Goal: Find specific page/section: Find specific page/section

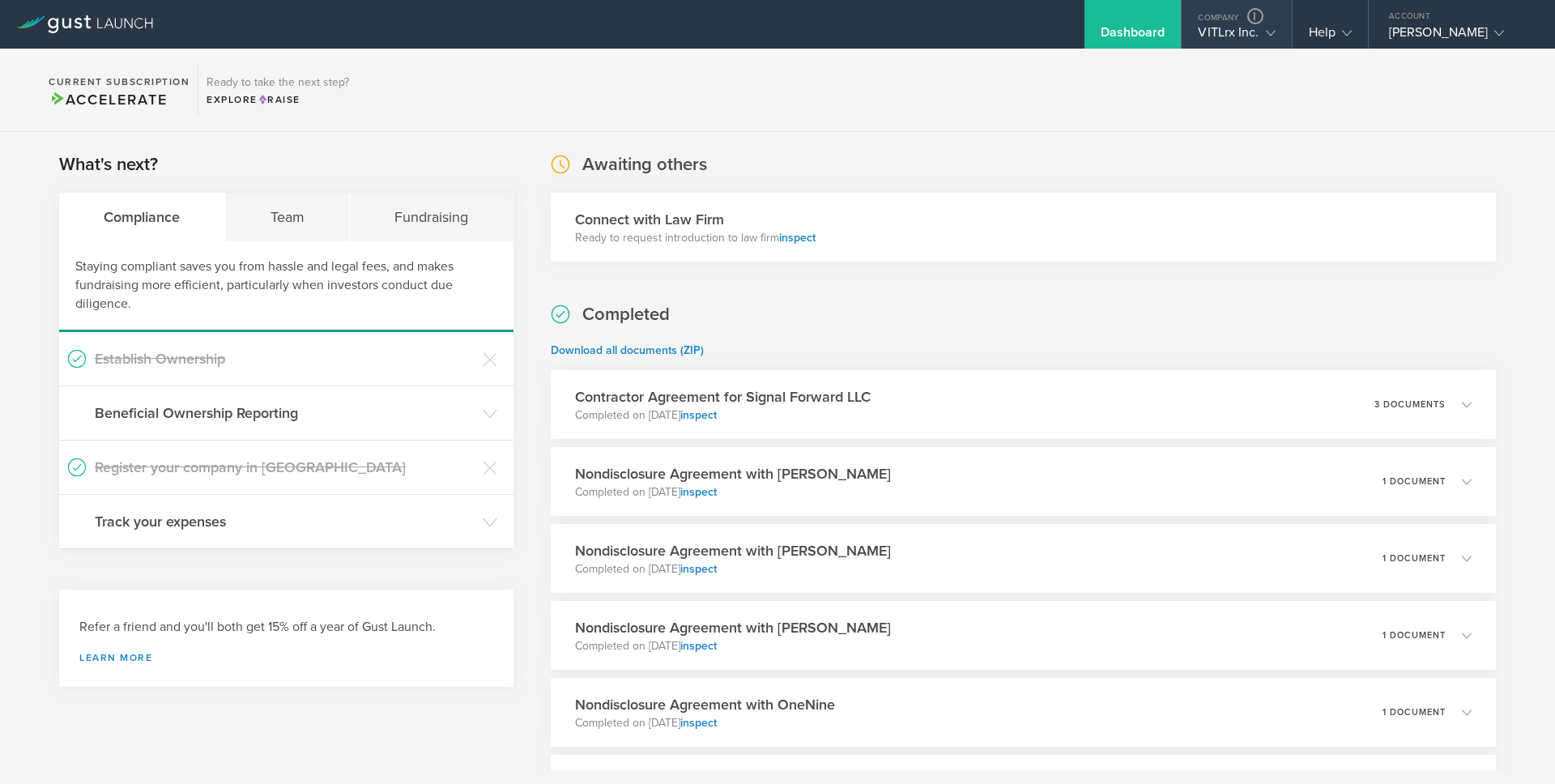
click at [1223, 31] on div "VITLrx Inc." at bounding box center [1235, 36] width 77 height 24
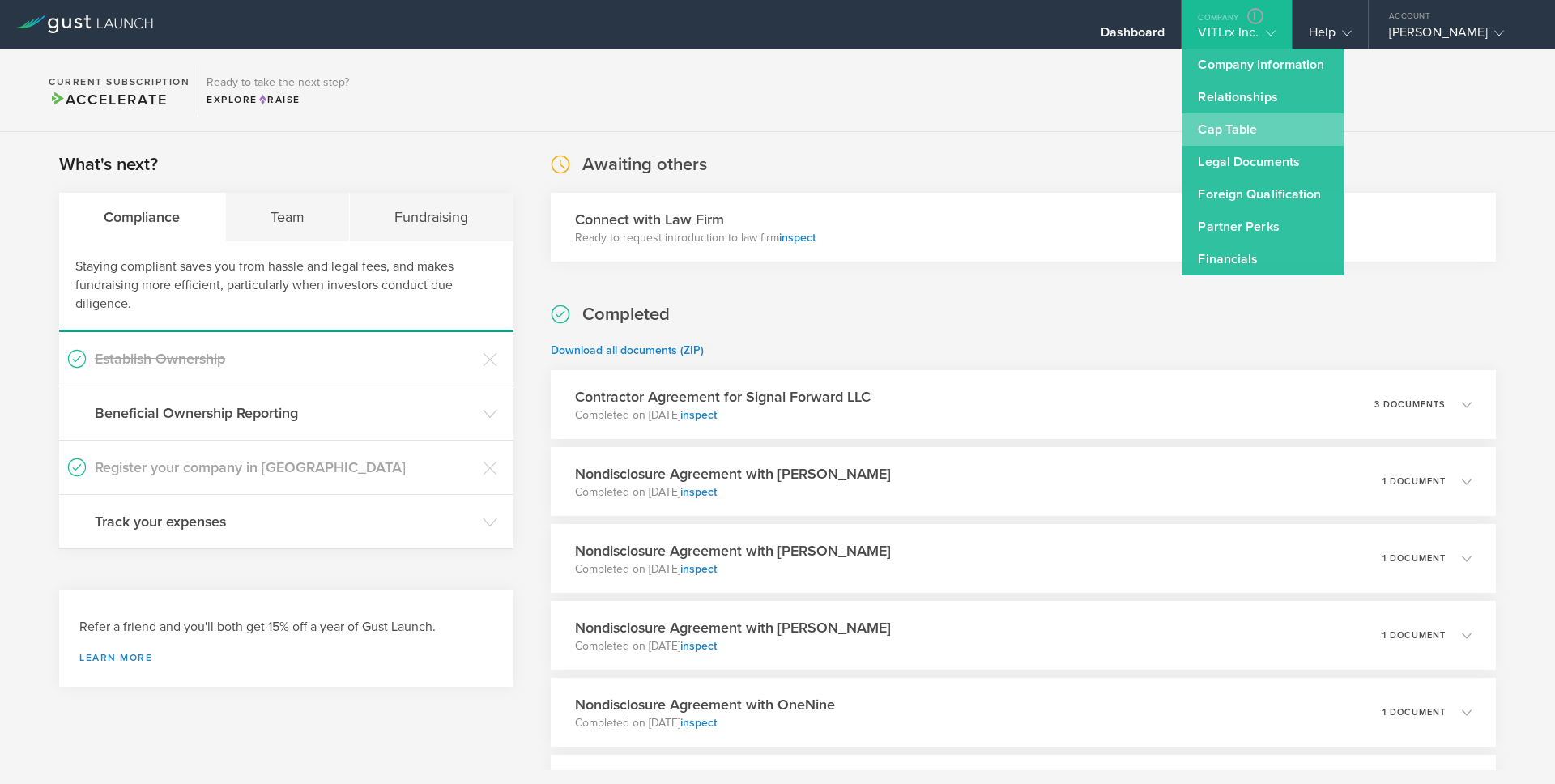
click at [1236, 126] on link "Cap Table" at bounding box center [1263, 129] width 162 height 32
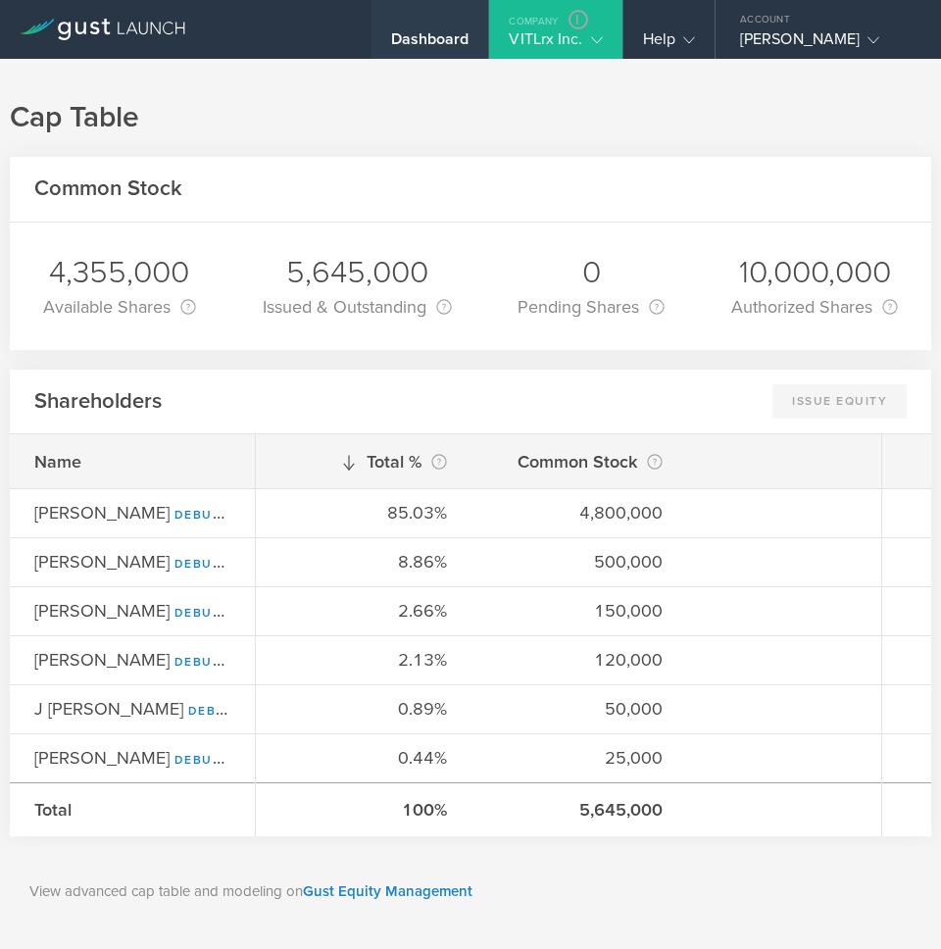
click at [442, 39] on div "Dashboard" at bounding box center [430, 43] width 78 height 29
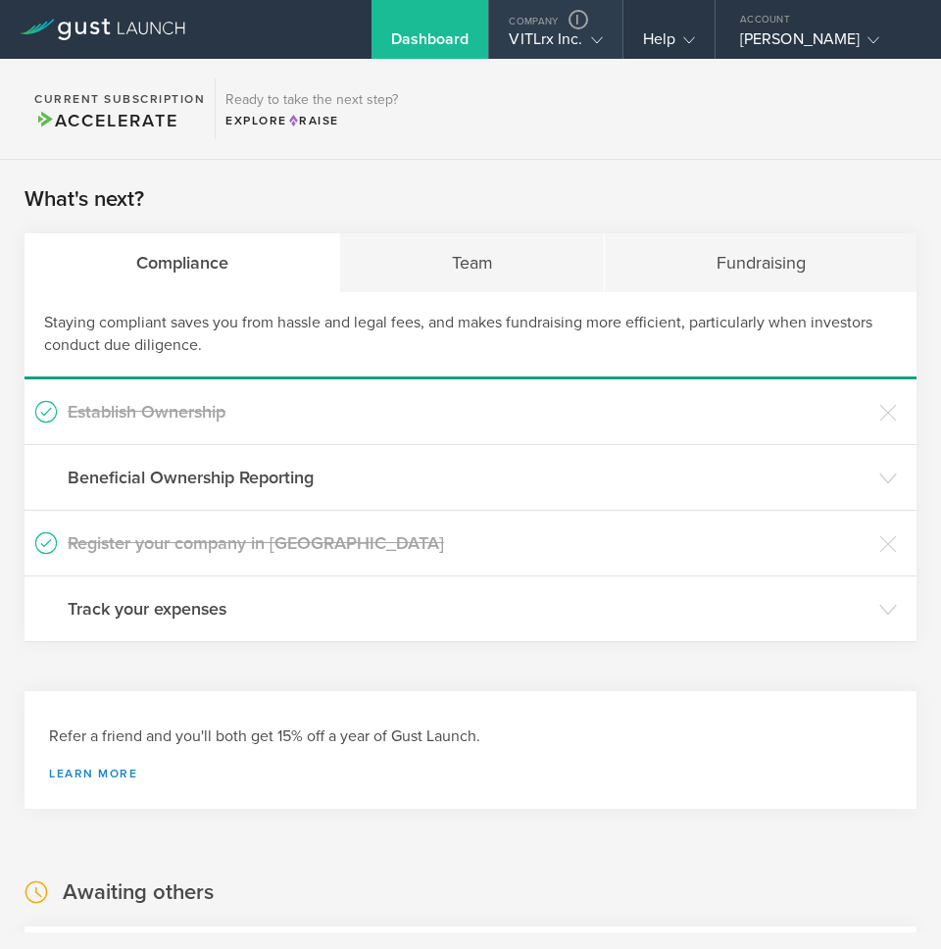
click at [540, 31] on div "VITLrx Inc." at bounding box center [555, 43] width 93 height 29
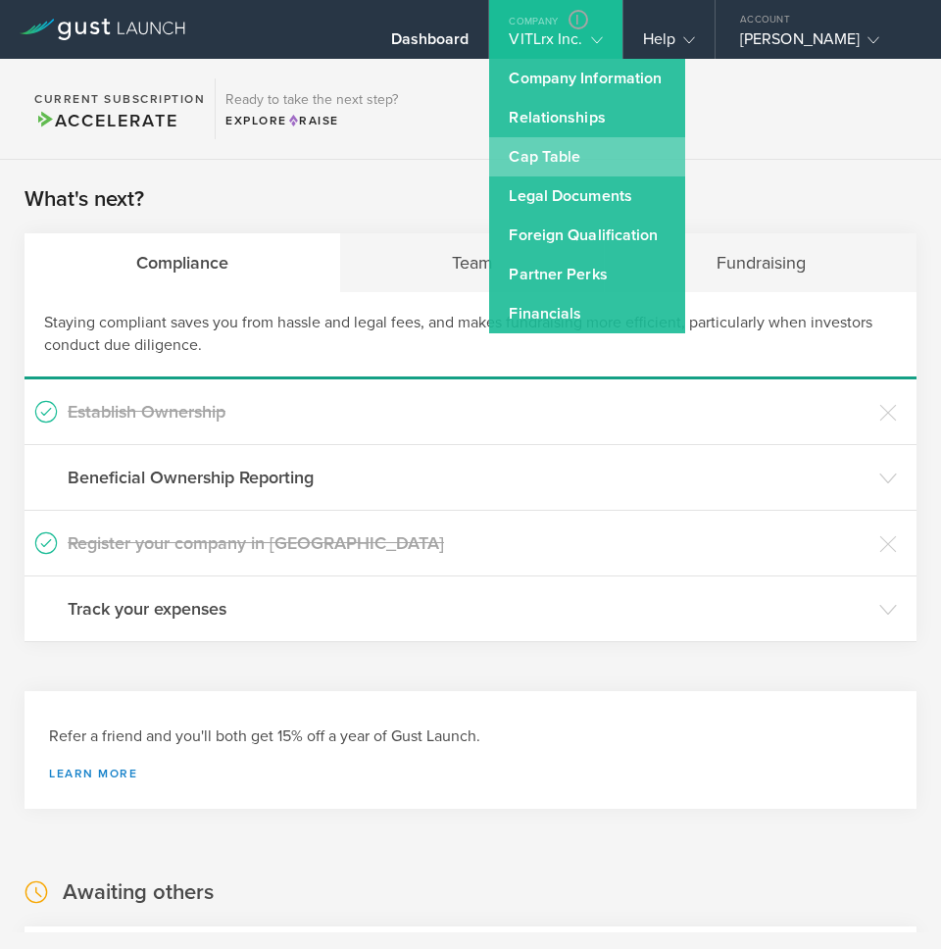
click at [542, 156] on link "Cap Table" at bounding box center [587, 156] width 196 height 39
